Goal: Communication & Community: Answer question/provide support

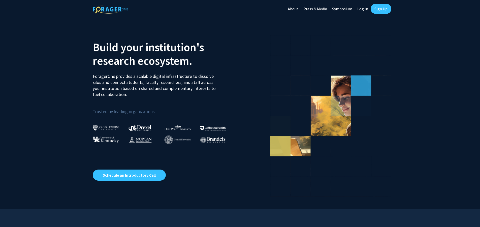
click at [361, 6] on link "Log In" at bounding box center [363, 9] width 16 height 18
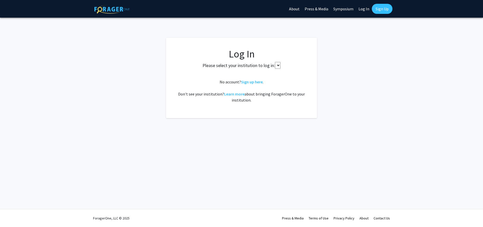
select select
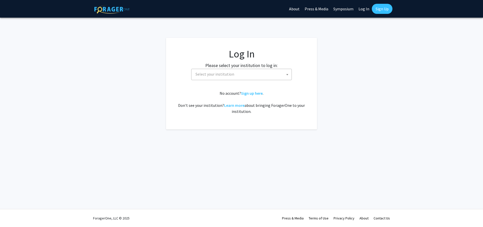
click at [205, 68] on div "Please select your institution to log in: [GEOGRAPHIC_DATA] [GEOGRAPHIC_DATA] […" at bounding box center [241, 71] width 138 height 18
click at [205, 70] on span "Select your institution" at bounding box center [243, 74] width 98 height 10
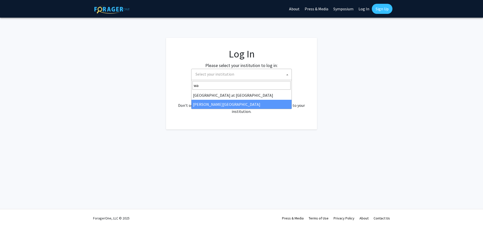
type input "wa"
select select "21"
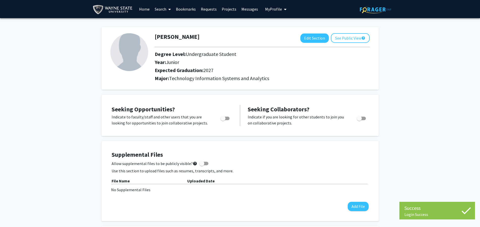
click at [240, 8] on link "Messages" at bounding box center [250, 9] width 22 height 18
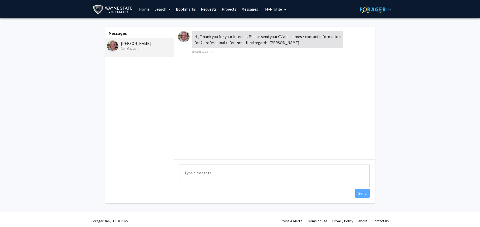
click at [139, 41] on div "[PERSON_NAME] [DATE] 10:22 AM" at bounding box center [140, 45] width 66 height 11
click at [110, 44] on img at bounding box center [112, 45] width 11 height 11
click at [207, 7] on link "Requests" at bounding box center [208, 9] width 21 height 18
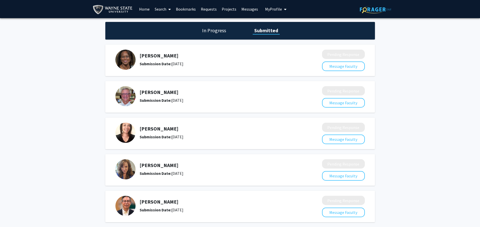
click at [190, 90] on h5 "[PERSON_NAME]" at bounding box center [218, 92] width 156 height 6
click at [153, 90] on h5 "Bruce Berkowitz" at bounding box center [218, 92] width 156 height 6
click at [256, 6] on link "Messages" at bounding box center [250, 9] width 22 height 18
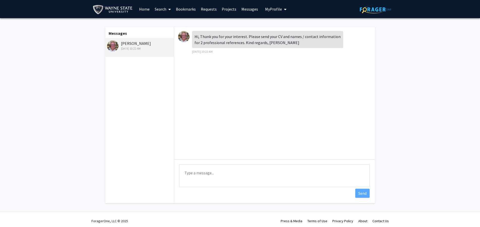
click at [166, 9] on link "Search" at bounding box center [162, 9] width 21 height 18
click at [160, 20] on span "Faculty/Staff" at bounding box center [170, 23] width 37 height 10
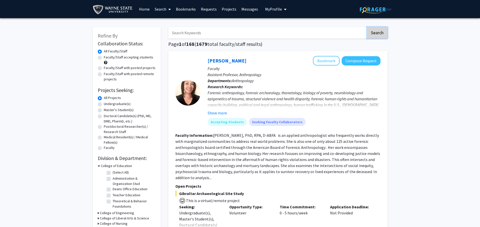
click at [376, 35] on button "Search" at bounding box center [377, 33] width 21 height 12
click at [224, 32] on input "Search Keywords" at bounding box center [267, 33] width 198 height 12
type input "bruce"
click at [367, 27] on button "Search" at bounding box center [377, 33] width 21 height 12
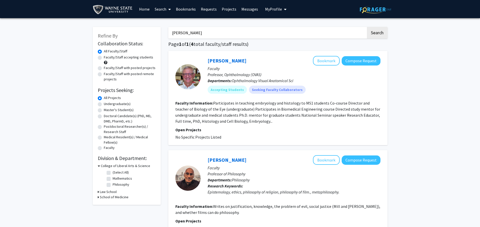
click at [247, 9] on link "Messages" at bounding box center [250, 9] width 22 height 18
